Goal: Answer question/provide support: Answer question/provide support

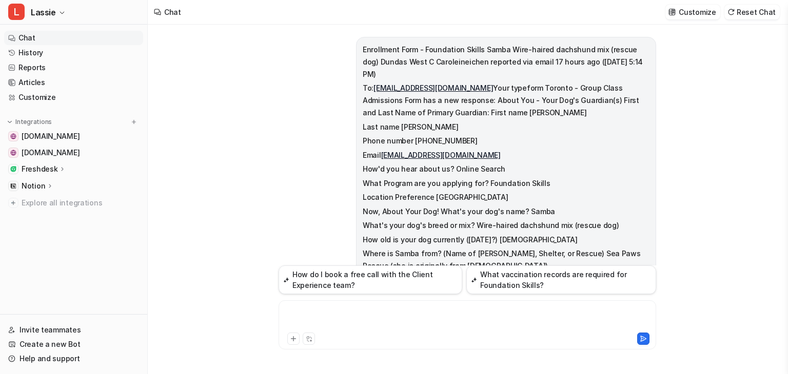
click at [331, 316] on div at bounding box center [467, 319] width 372 height 24
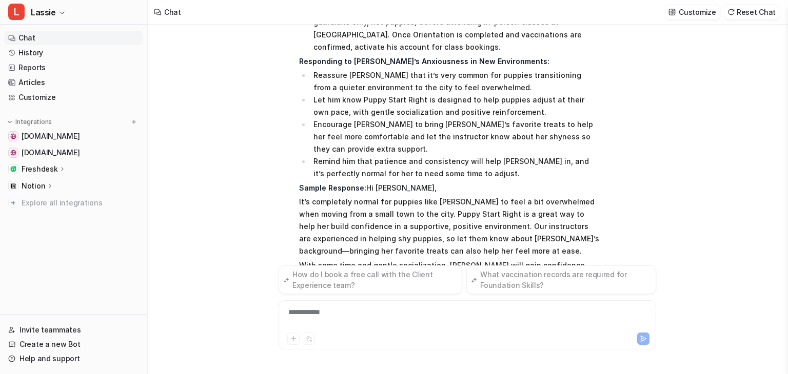
scroll to position [3320, 0]
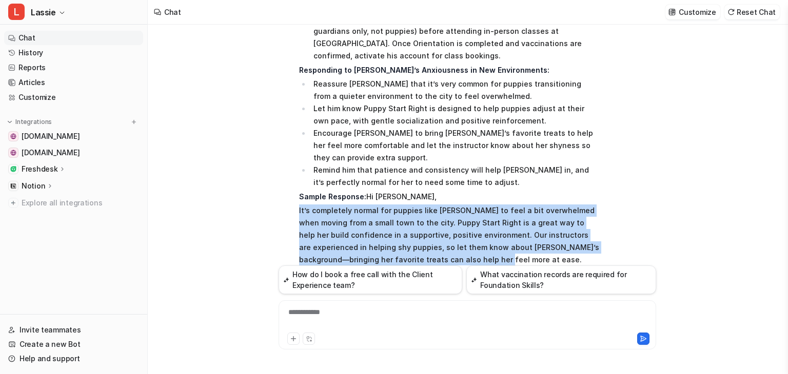
drag, startPoint x: 294, startPoint y: 71, endPoint x: 485, endPoint y: 121, distance: 197.2
click at [485, 121] on div "L Here’s how to handle [PERSON_NAME] Puppy Start Right enrollment for [PERSON_N…" at bounding box center [439, 154] width 321 height 465
copy p "It’s completely normal for puppies like [PERSON_NAME] to feel a bit overwhelmed…"
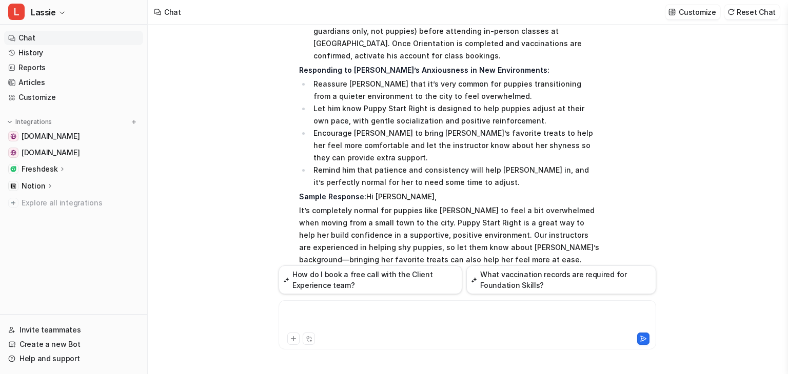
click at [321, 317] on div at bounding box center [467, 319] width 372 height 24
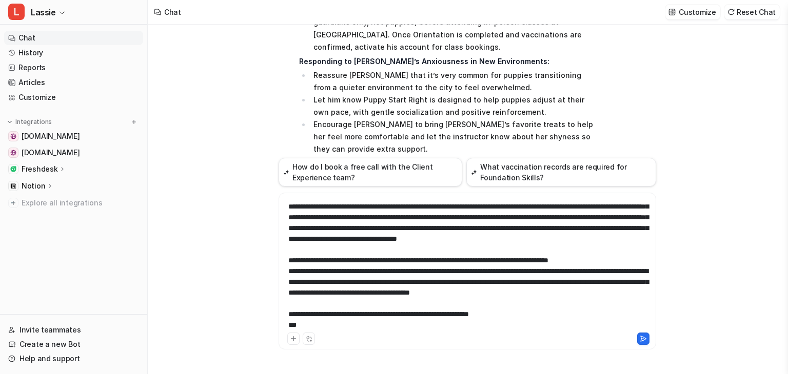
scroll to position [720, 0]
click at [314, 326] on div at bounding box center [467, 265] width 372 height 131
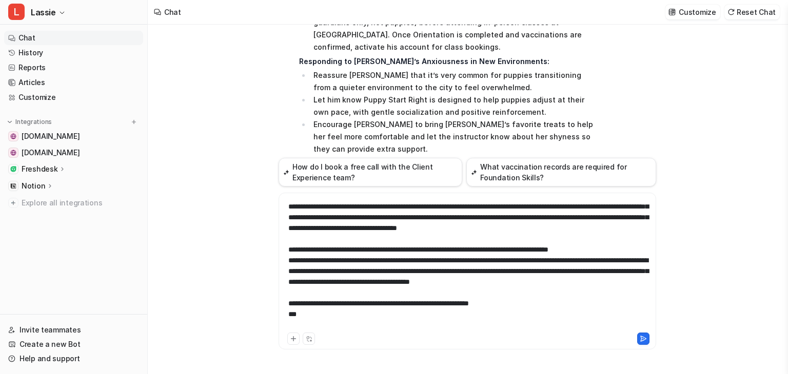
scroll to position [729, 0]
click at [286, 328] on div "**********" at bounding box center [467, 265] width 372 height 131
click at [528, 327] on div "**********" at bounding box center [467, 265] width 372 height 131
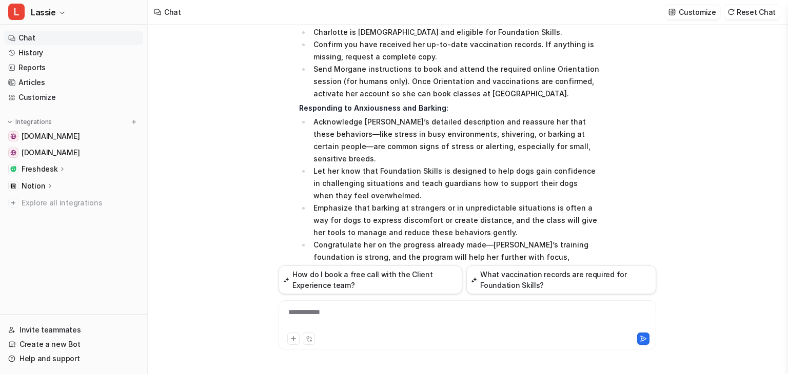
scroll to position [4342, 0]
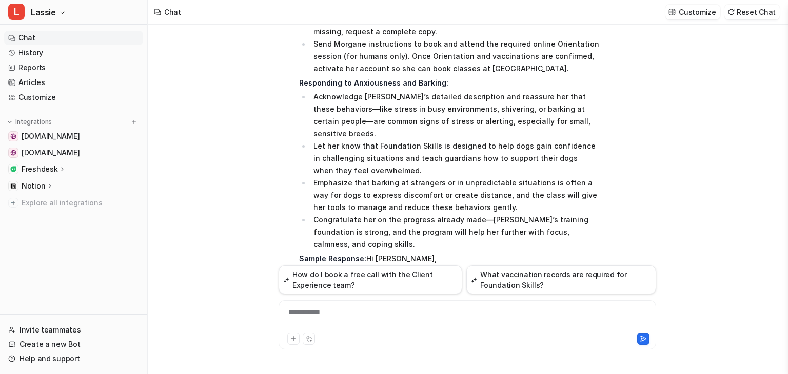
drag, startPoint x: 296, startPoint y: 72, endPoint x: 399, endPoint y: 189, distance: 155.6
click at [399, 189] on div "L Here’s how to process [PERSON_NAME]’s Foundation Skills enrollment for [PERSO…" at bounding box center [439, 223] width 321 height 528
copy span "Thank you for sharing so much helpful background about [PERSON_NAME]! It’s comp…"
